Goal: Task Accomplishment & Management: Complete application form

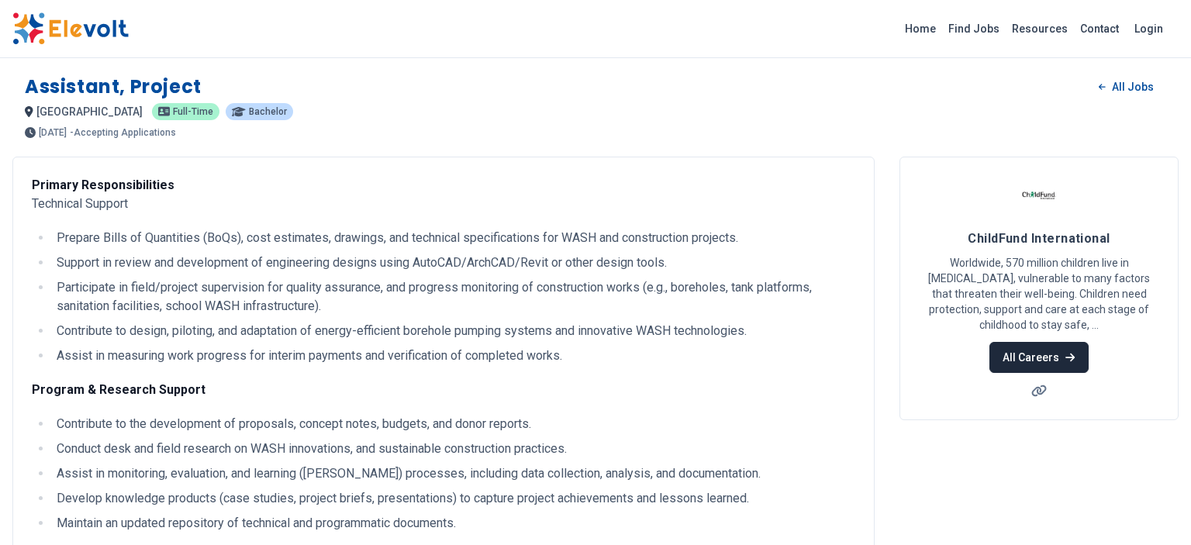
click at [1051, 356] on link "All Careers" at bounding box center [1038, 357] width 98 height 31
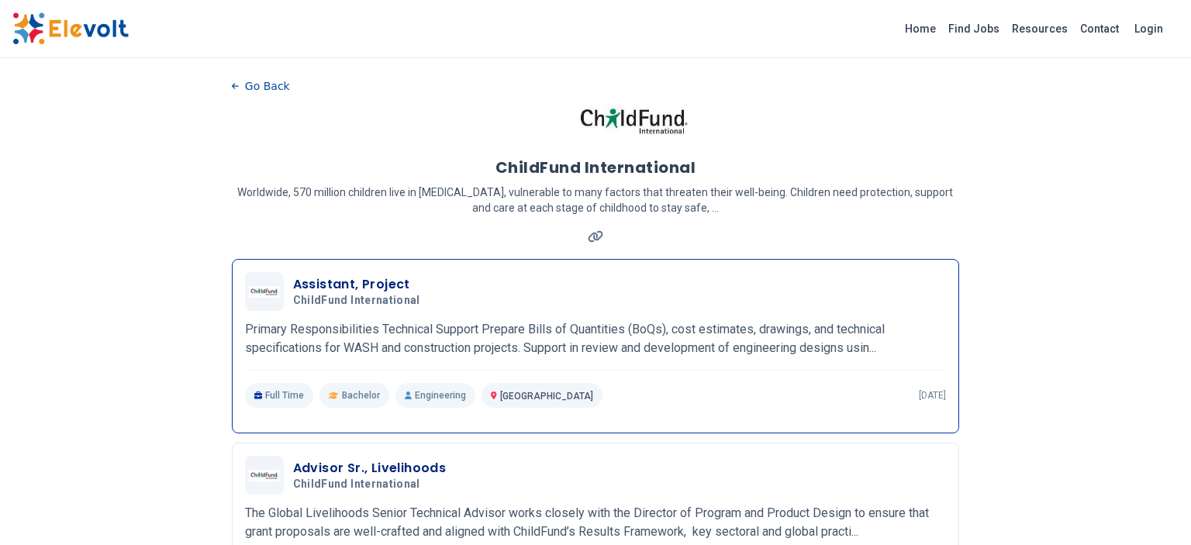
click at [490, 340] on p "Primary Responsibilities Technical Support Prepare Bills of Quantities (BoQs), …" at bounding box center [596, 338] width 702 height 37
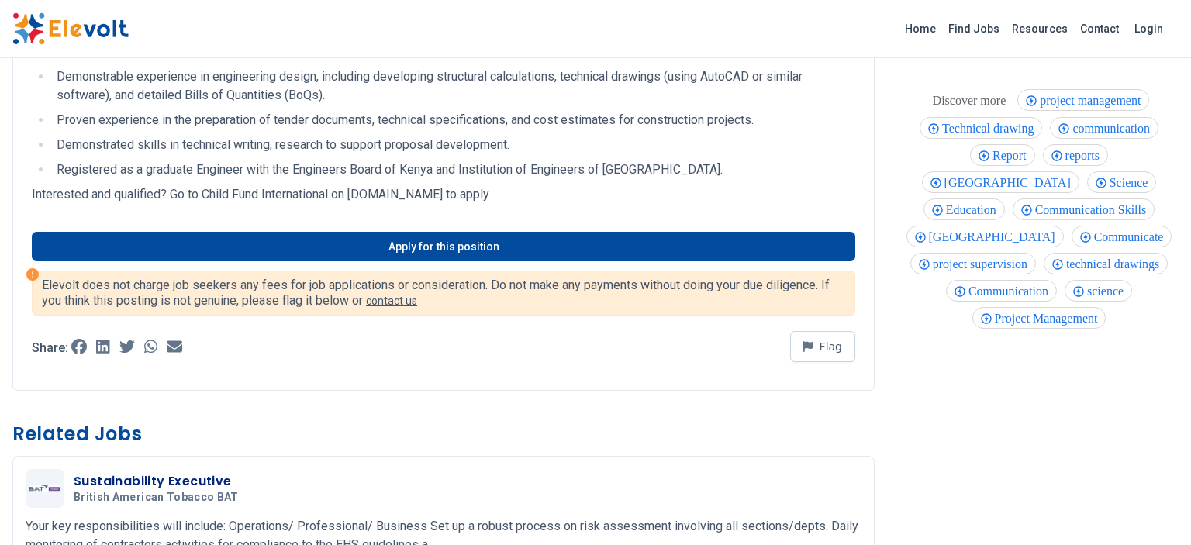
scroll to position [584, 0]
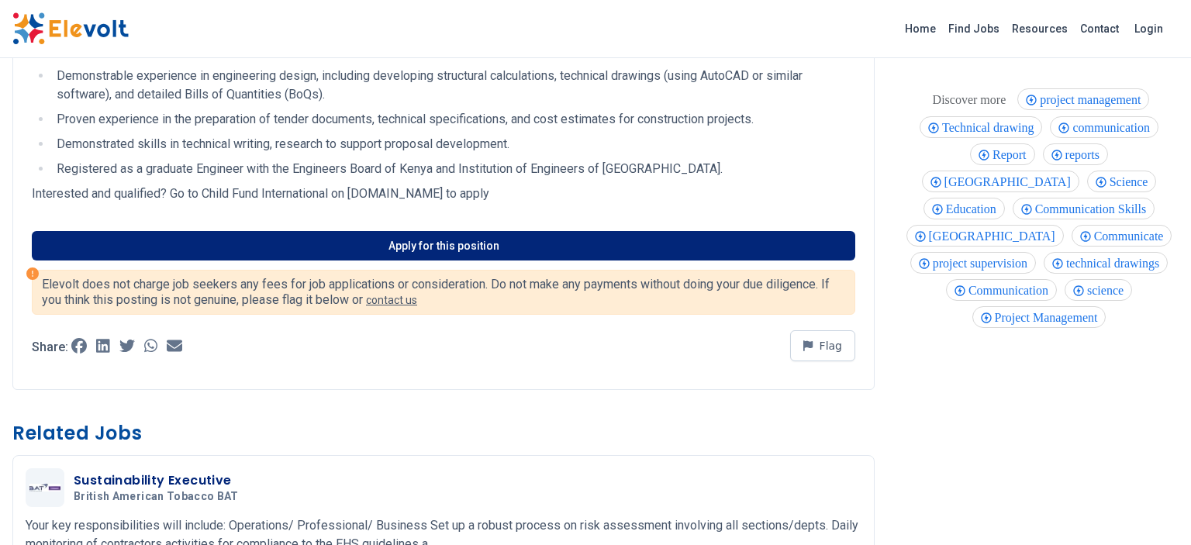
click at [427, 249] on link "Apply for this position" at bounding box center [443, 245] width 823 height 29
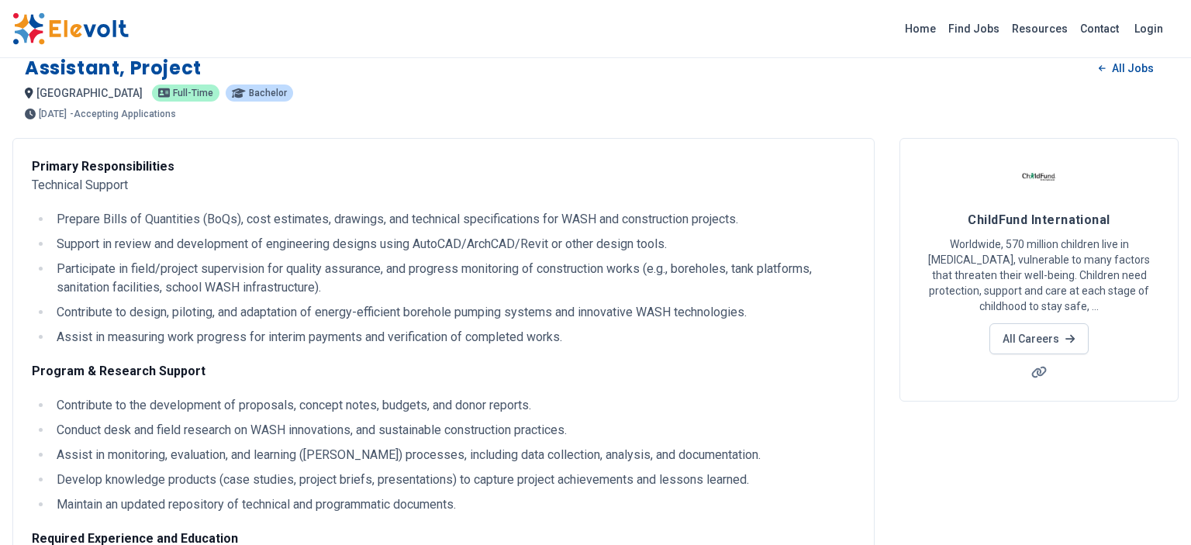
scroll to position [0, 0]
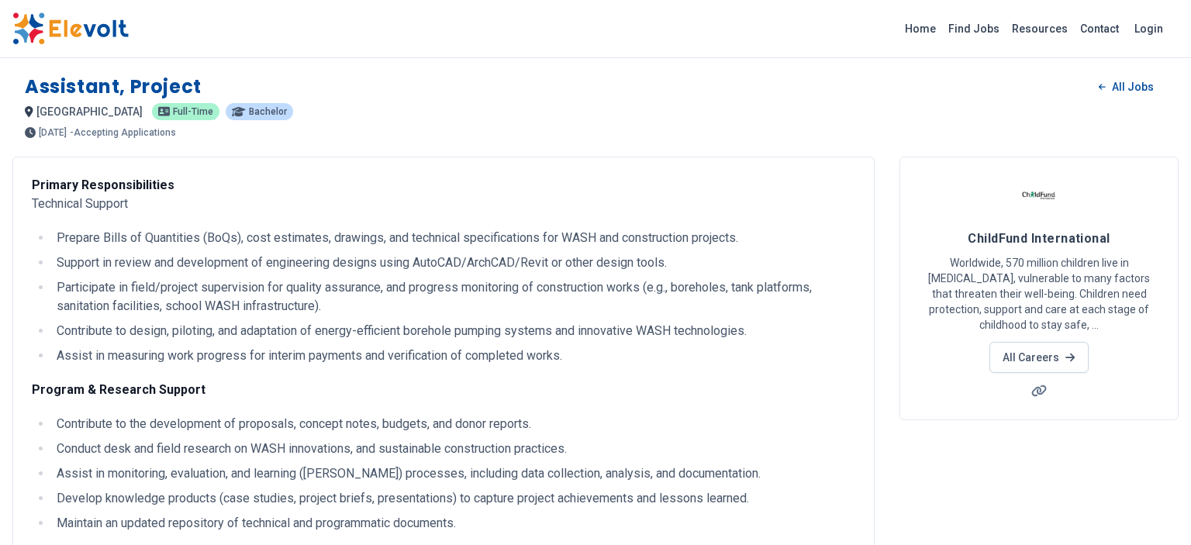
click at [57, 112] on span "[GEOGRAPHIC_DATA]" at bounding box center [89, 111] width 106 height 12
